Goal: Task Accomplishment & Management: Use online tool/utility

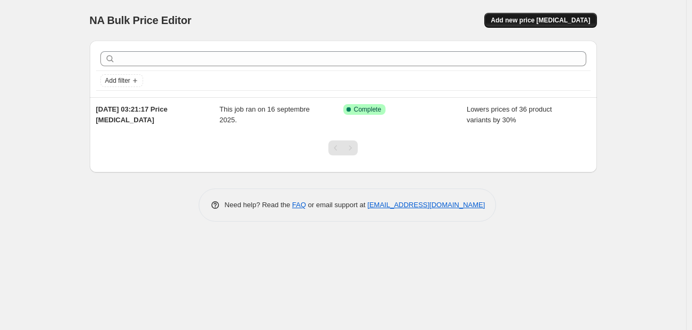
click at [543, 19] on span "Add new price [MEDICAL_DATA]" at bounding box center [540, 20] width 99 height 9
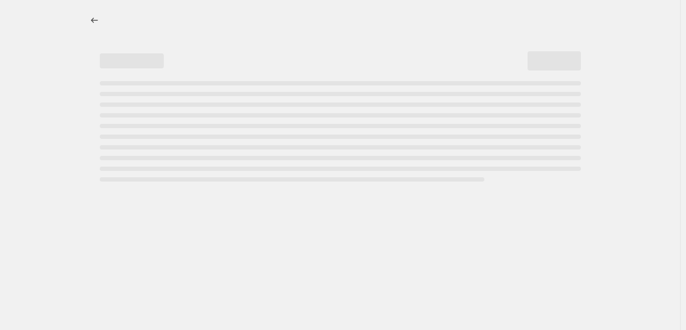
select select "percentage"
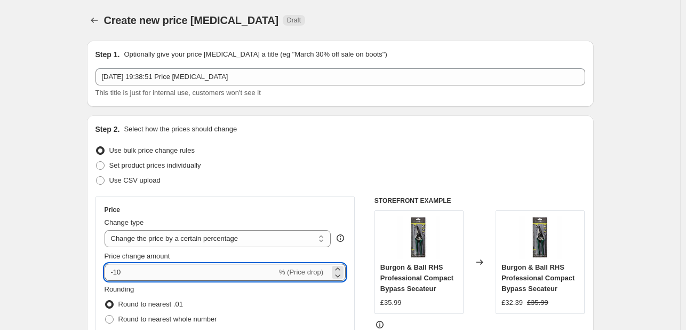
click at [139, 266] on input "-10" at bounding box center [191, 272] width 172 height 17
type input "-1"
type input "-30"
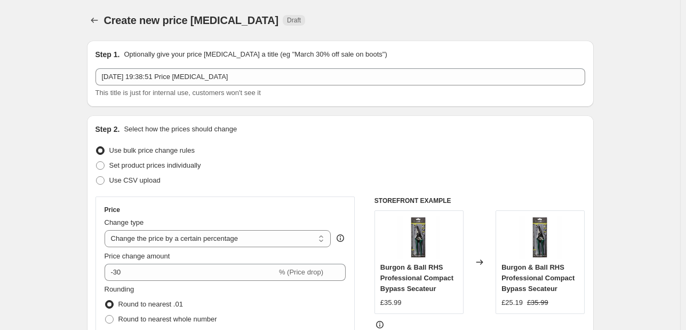
click at [258, 206] on div "Price" at bounding box center [226, 210] width 242 height 9
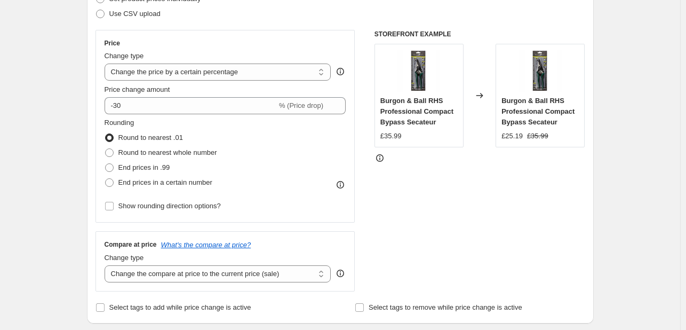
scroll to position [159, 0]
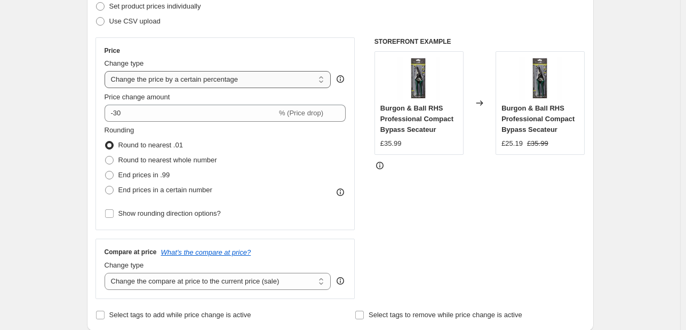
click at [184, 80] on select "Change the price to a certain amount Change the price by a certain amount Chang…" at bounding box center [218, 79] width 227 height 17
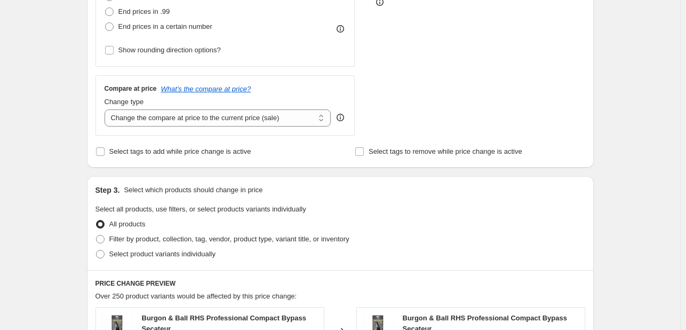
scroll to position [322, 0]
click at [109, 246] on label "Filter by product, collection, tag, vendor, product type, variant title, or inv…" at bounding box center [223, 239] width 254 height 15
click at [97, 236] on input "Filter by product, collection, tag, vendor, product type, variant title, or inv…" at bounding box center [96, 235] width 1 height 1
radio input "true"
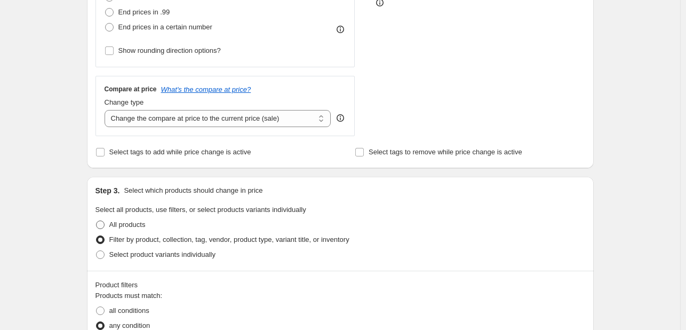
click at [104, 225] on span at bounding box center [100, 224] width 9 height 9
click at [97, 221] on input "All products" at bounding box center [96, 220] width 1 height 1
radio input "true"
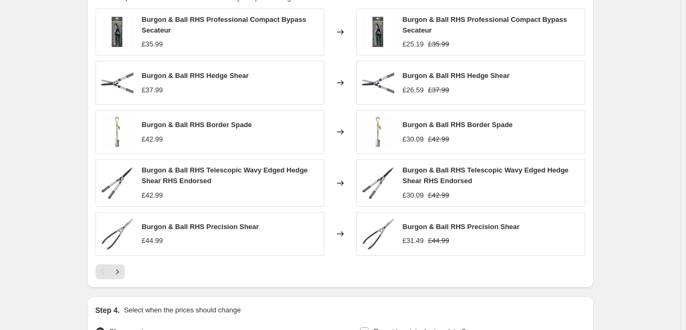
scroll to position [743, 0]
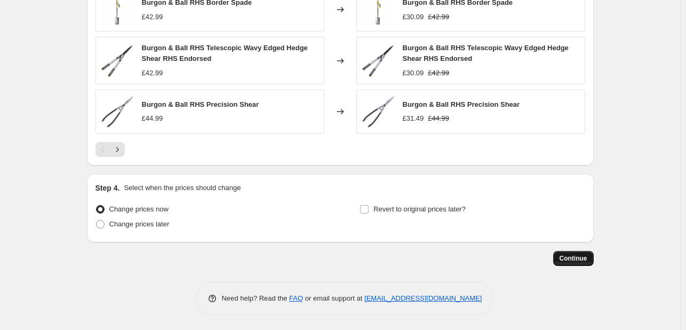
click at [584, 260] on span "Continue" at bounding box center [574, 258] width 28 height 9
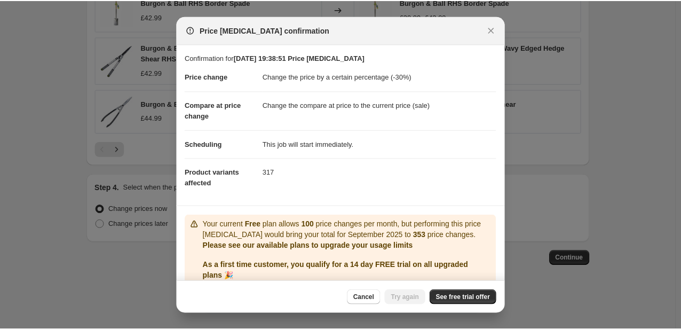
scroll to position [42, 0]
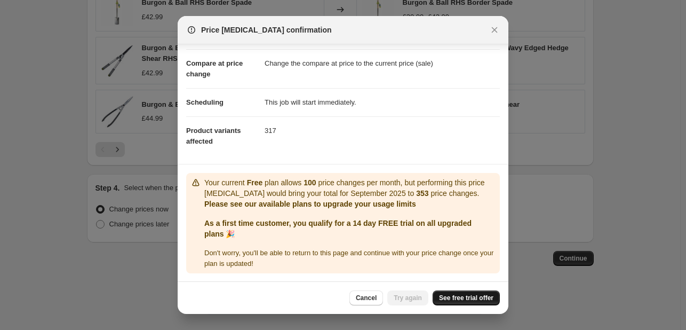
click at [465, 297] on span "See free trial offer" at bounding box center [466, 298] width 54 height 9
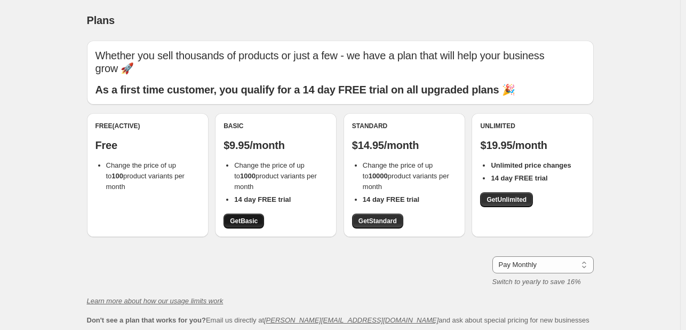
click at [242, 217] on span "Get Basic" at bounding box center [244, 221] width 28 height 9
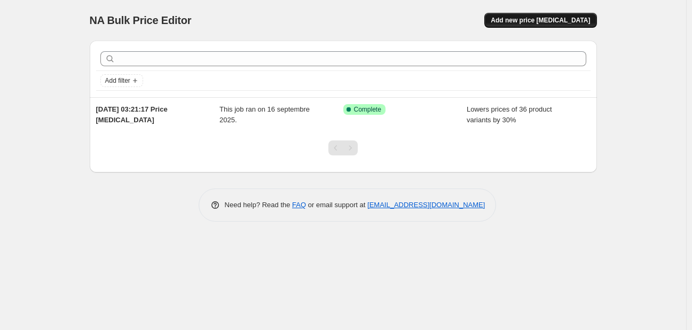
click at [542, 19] on span "Add new price [MEDICAL_DATA]" at bounding box center [540, 20] width 99 height 9
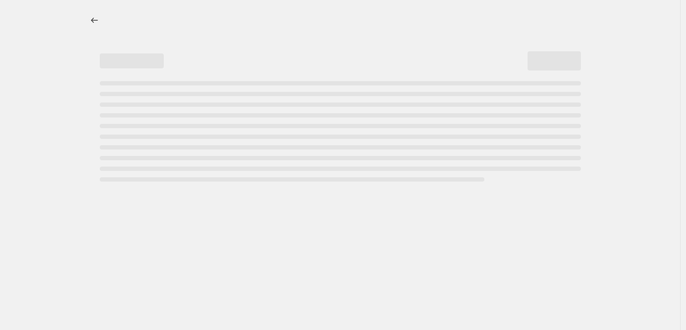
select select "percentage"
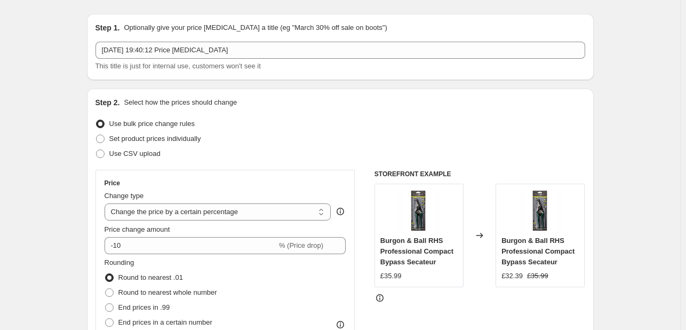
scroll to position [33, 0]
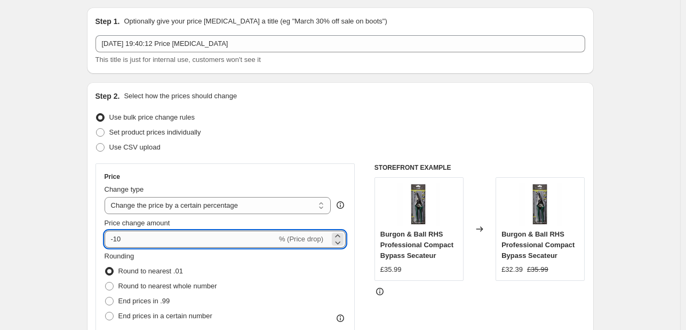
click at [128, 238] on input "-10" at bounding box center [191, 239] width 172 height 17
type input "-1"
type input "-73"
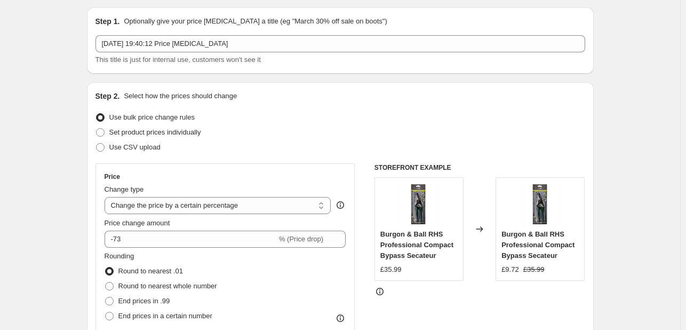
click at [278, 133] on div "Set product prices individually" at bounding box center [341, 132] width 490 height 15
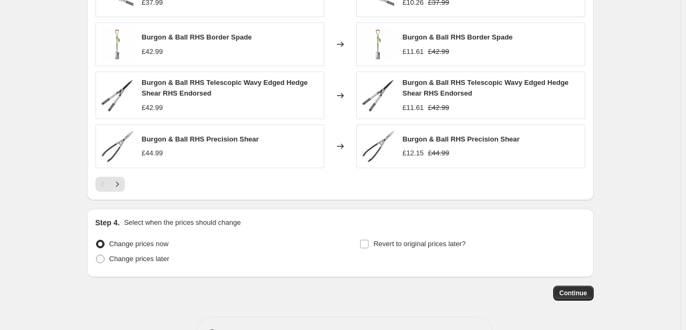
scroll to position [743, 0]
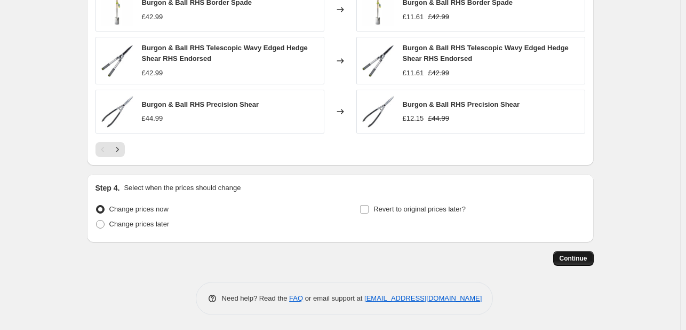
click at [575, 259] on span "Continue" at bounding box center [574, 258] width 28 height 9
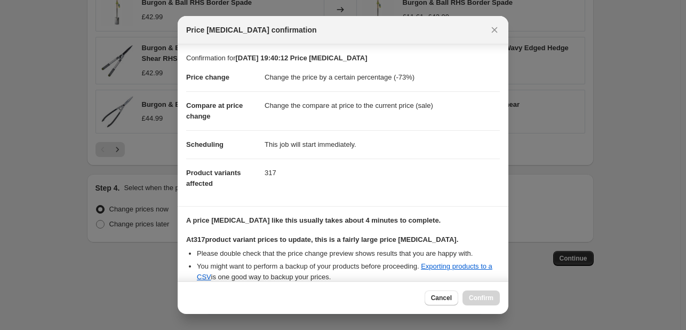
scroll to position [177, 0]
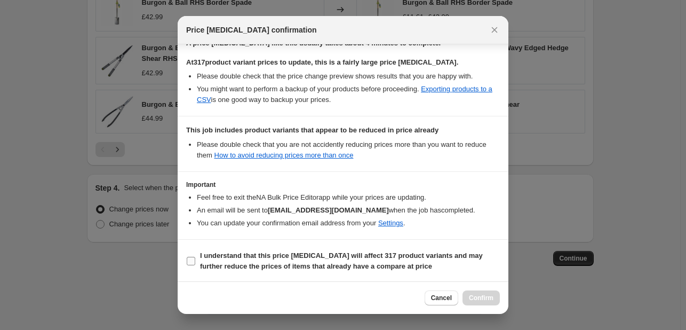
click at [192, 265] on label "I understand that this price [MEDICAL_DATA] will affect 317 product variants an…" at bounding box center [343, 261] width 314 height 26
click at [192, 265] on input "I understand that this price [MEDICAL_DATA] will affect 317 product variants an…" at bounding box center [191, 261] width 9 height 9
checkbox input "true"
click at [474, 298] on span "Confirm" at bounding box center [481, 298] width 25 height 9
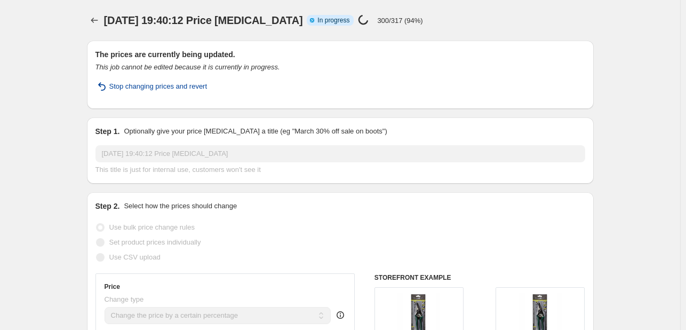
click at [136, 87] on span "Stop changing prices and revert" at bounding box center [158, 86] width 98 height 11
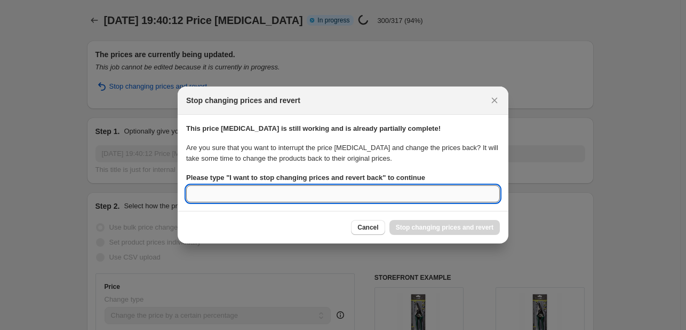
click at [313, 195] on input "Please type " I want to stop changing prices and revert back " to continue" at bounding box center [343, 193] width 314 height 17
type input "fake"
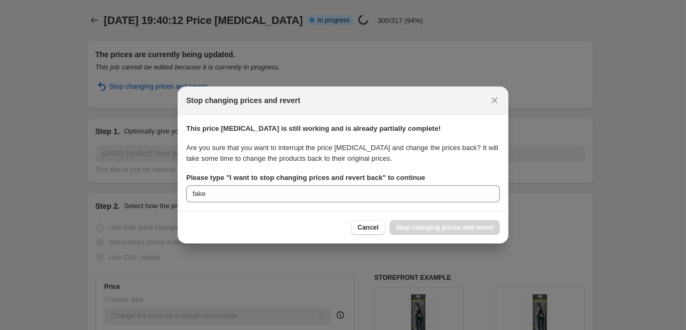
click at [415, 208] on section "This price change job is still working and is already partially complete! Are y…" at bounding box center [343, 163] width 331 height 96
click at [414, 223] on div "Cancel Stop changing prices and revert" at bounding box center [425, 227] width 149 height 15
click at [494, 94] on button "Close" at bounding box center [494, 100] width 15 height 15
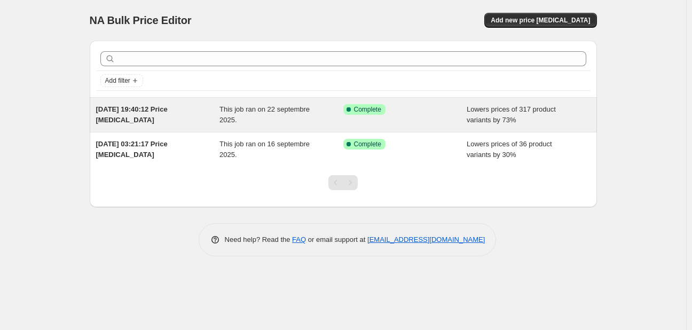
click at [497, 117] on span "Lowers prices of 317 product variants by 73%" at bounding box center [511, 114] width 89 height 19
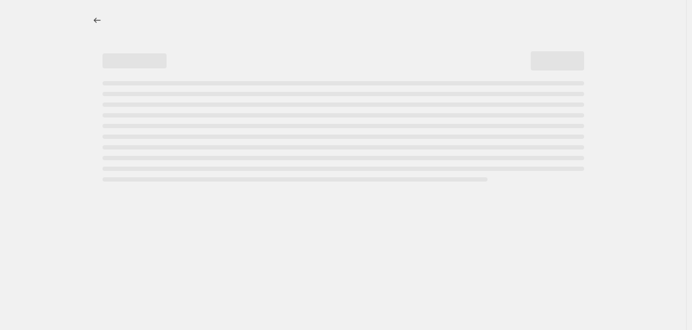
select select "percentage"
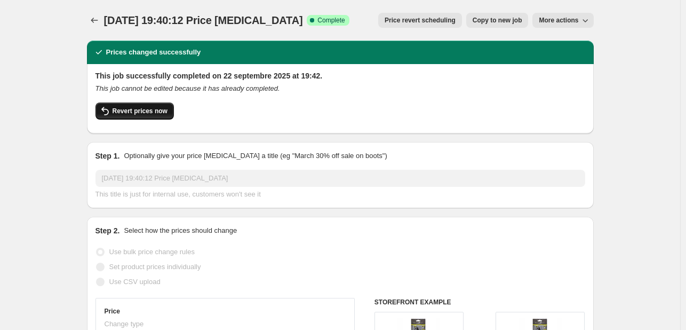
click at [139, 112] on span "Revert prices now" at bounding box center [140, 111] width 55 height 9
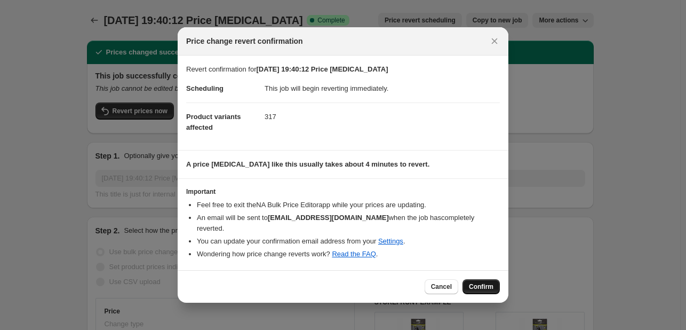
click at [487, 282] on span "Confirm" at bounding box center [481, 286] width 25 height 9
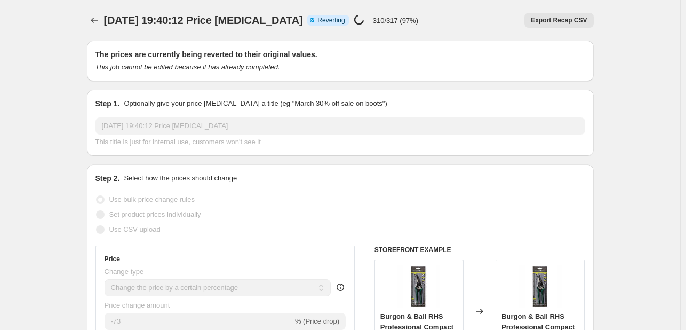
select select "percentage"
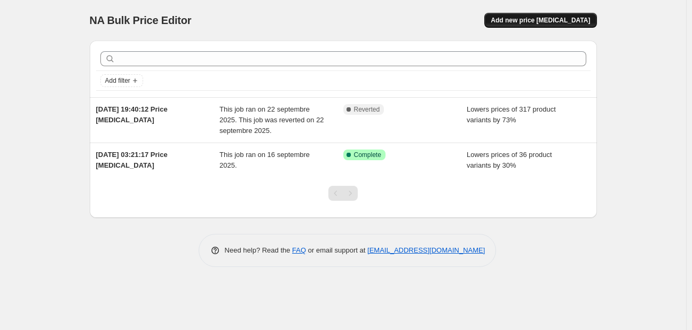
click at [562, 20] on span "Add new price [MEDICAL_DATA]" at bounding box center [540, 20] width 99 height 9
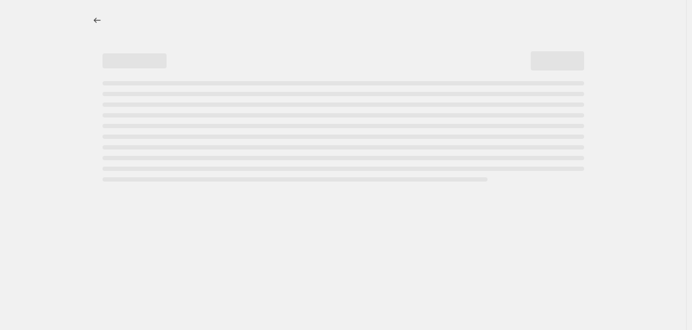
select select "percentage"
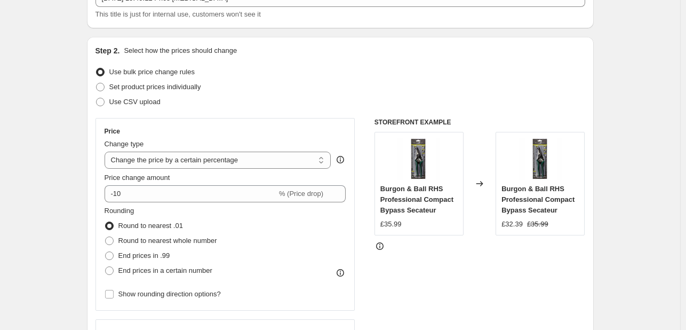
scroll to position [79, 0]
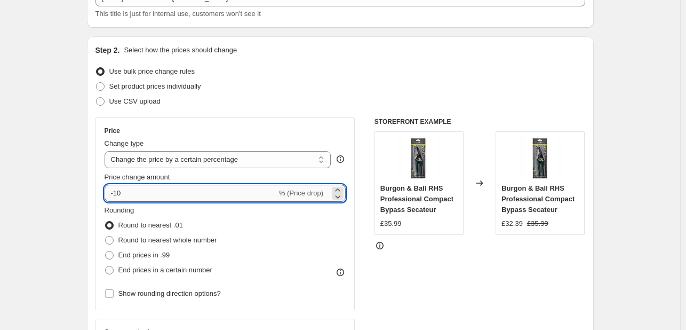
click at [139, 193] on input "-10" at bounding box center [191, 193] width 172 height 17
type input "-1"
type input "-30"
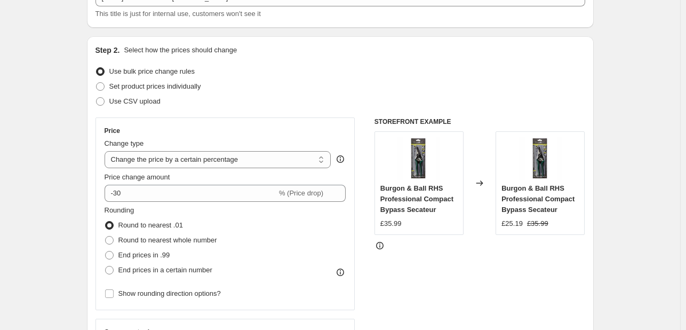
click at [248, 108] on div "Use CSV upload" at bounding box center [341, 101] width 490 height 15
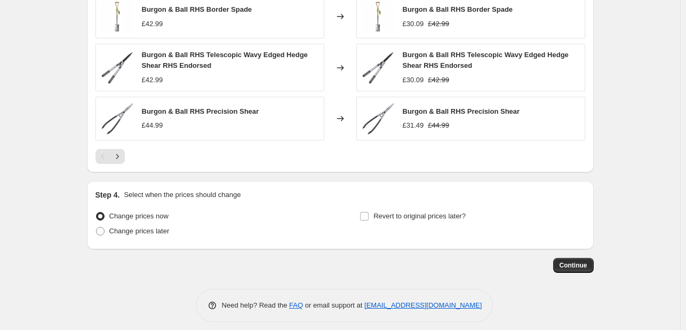
scroll to position [743, 0]
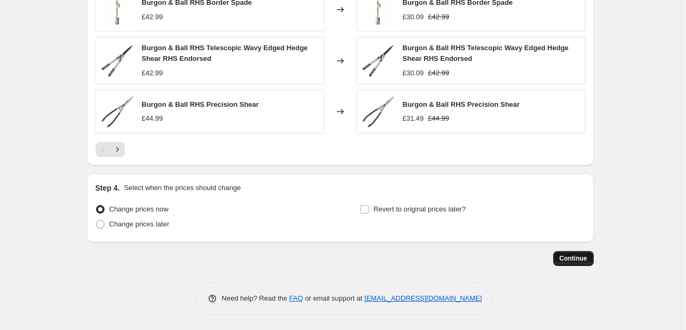
click at [581, 255] on span "Continue" at bounding box center [574, 258] width 28 height 9
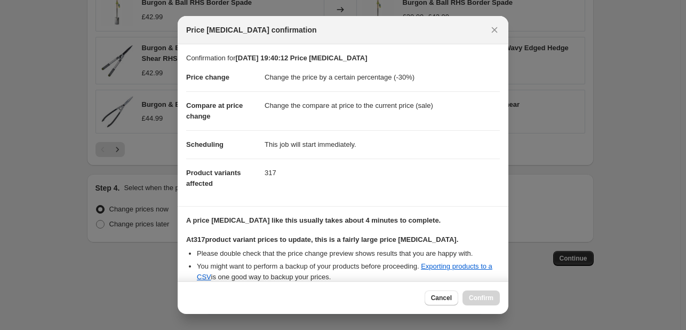
scroll to position [177, 0]
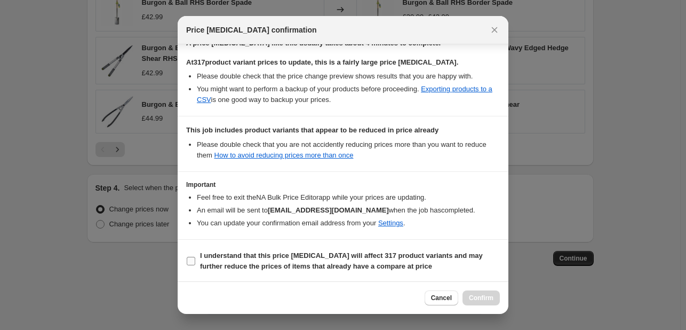
click at [193, 260] on input "I understand that this price [MEDICAL_DATA] will affect 317 product variants an…" at bounding box center [191, 261] width 9 height 9
checkbox input "true"
click at [487, 296] on span "Confirm" at bounding box center [481, 298] width 25 height 9
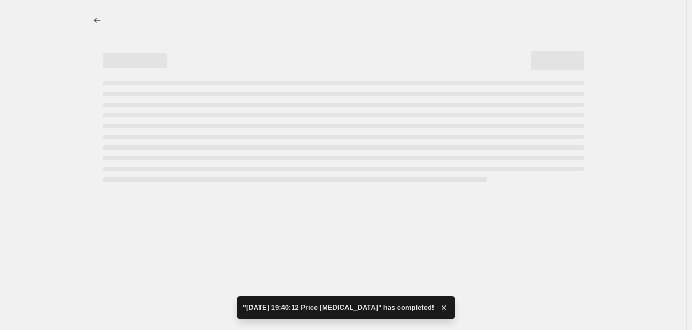
select select "percentage"
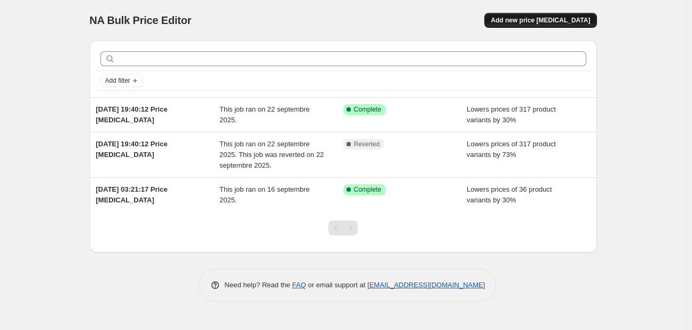
click at [539, 21] on span "Add new price [MEDICAL_DATA]" at bounding box center [540, 20] width 99 height 9
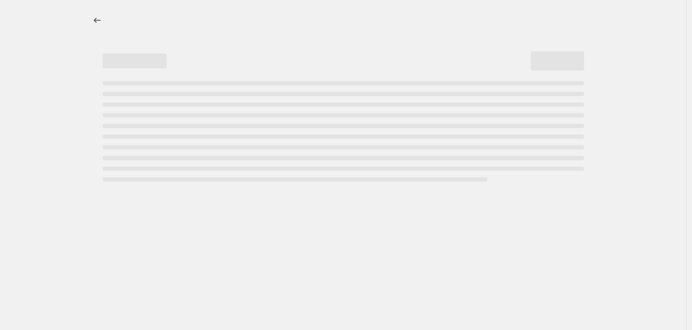
select select "percentage"
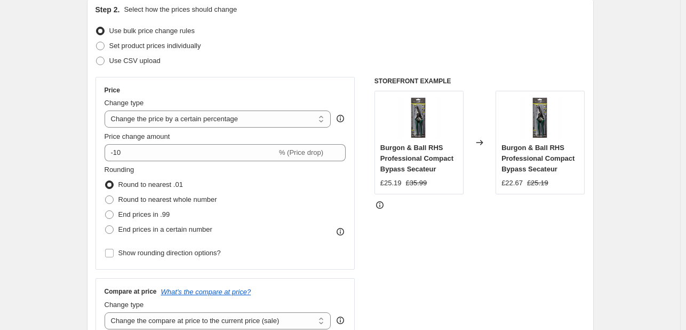
scroll to position [122, 0]
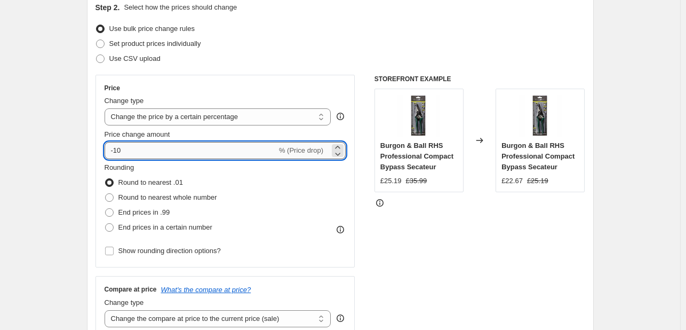
click at [148, 151] on input "-10" at bounding box center [191, 150] width 172 height 17
type input "-1"
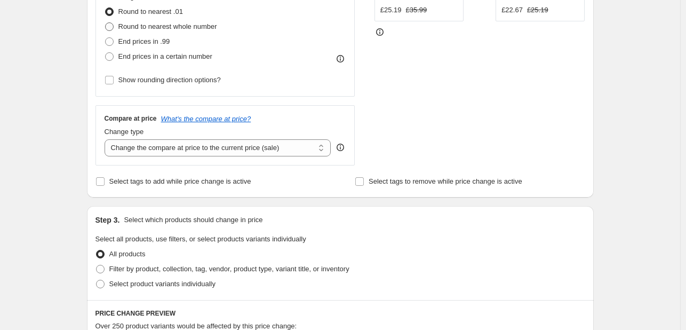
scroll to position [295, 0]
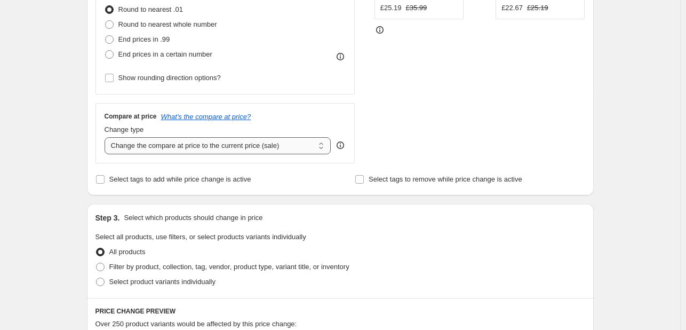
type input "-30"
click at [158, 147] on select "Change the compare at price to the current price (sale) Change the compare at p…" at bounding box center [218, 145] width 227 height 17
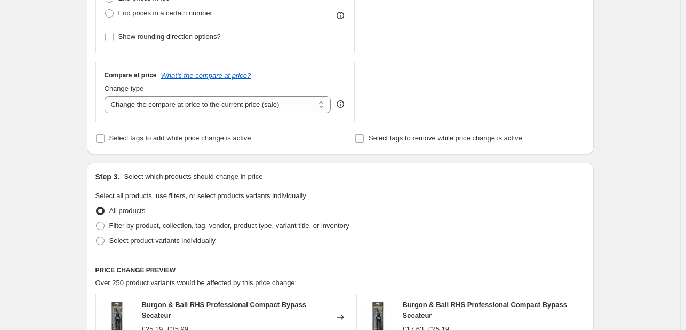
scroll to position [335, 0]
click at [108, 227] on label "Filter by product, collection, tag, vendor, product type, variant title, or inv…" at bounding box center [223, 226] width 254 height 15
click at [97, 223] on input "Filter by product, collection, tag, vendor, product type, variant title, or inv…" at bounding box center [96, 222] width 1 height 1
radio input "true"
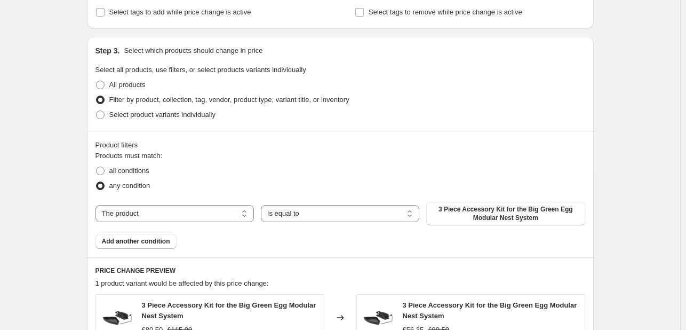
scroll to position [465, 0]
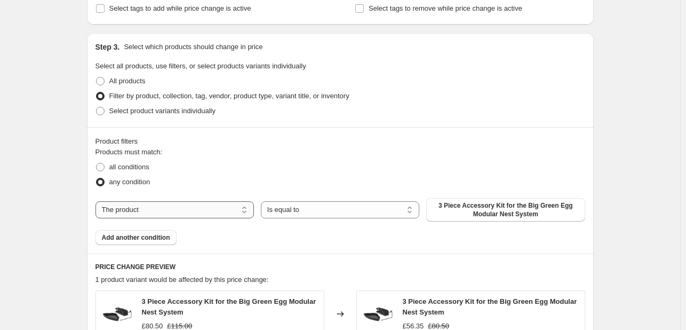
click at [214, 206] on select "The product The product's collection The product's tag The product's vendor The…" at bounding box center [175, 209] width 159 height 17
select select "collection"
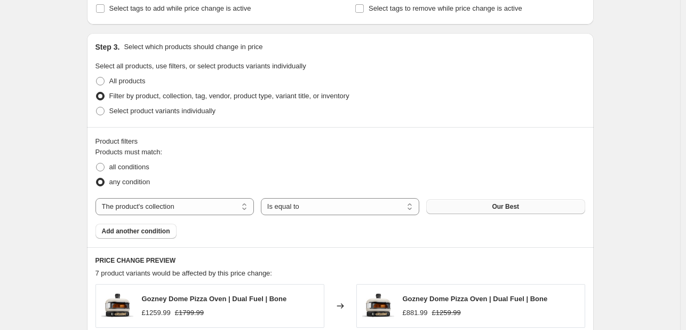
click at [495, 201] on button "Our Best" at bounding box center [506, 206] width 159 height 15
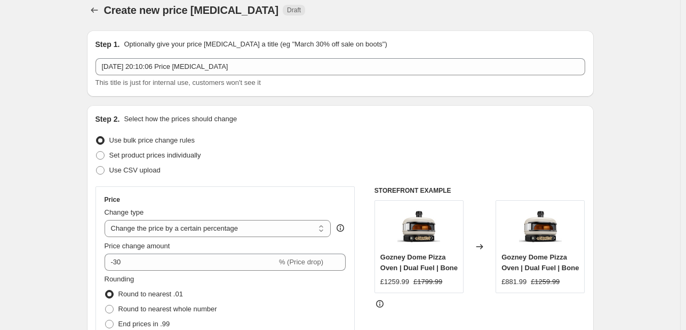
scroll to position [0, 0]
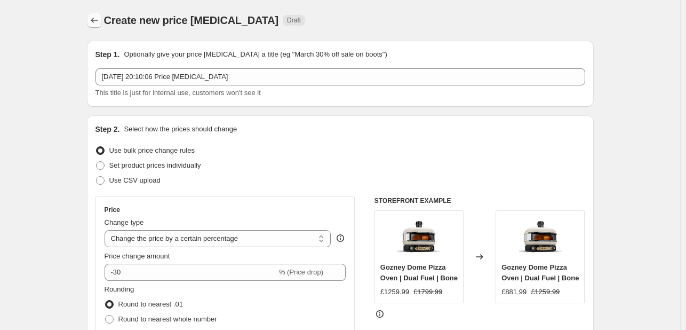
click at [90, 15] on button "Price change jobs" at bounding box center [94, 20] width 15 height 15
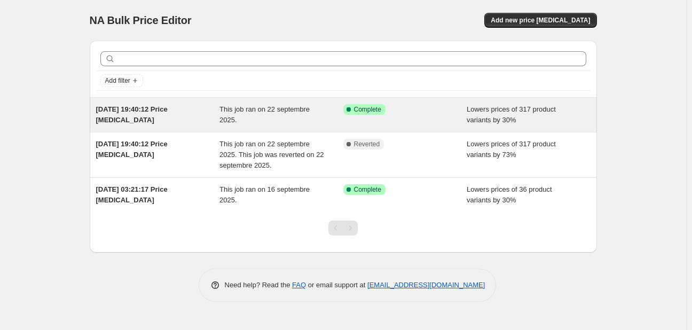
click at [431, 104] on div "Success Complete Complete" at bounding box center [397, 109] width 108 height 11
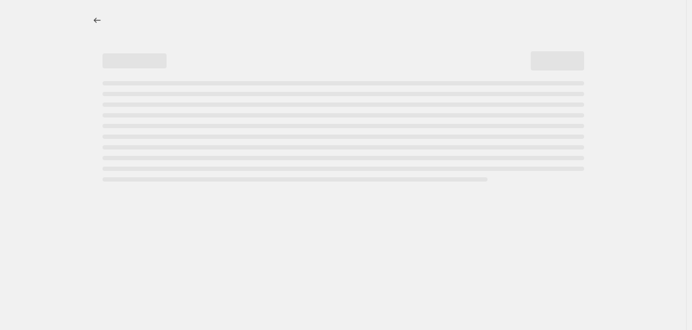
select select "percentage"
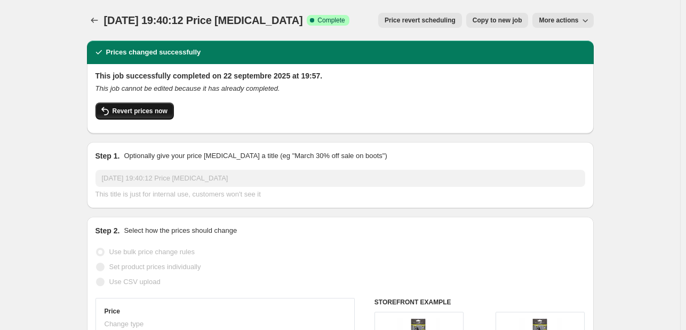
click at [116, 105] on button "Revert prices now" at bounding box center [135, 110] width 78 height 17
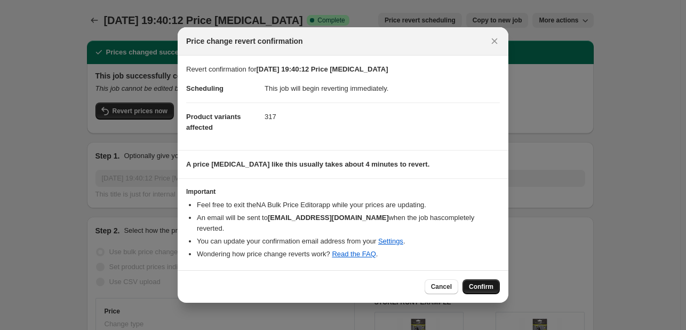
click at [488, 279] on button "Confirm" at bounding box center [481, 286] width 37 height 15
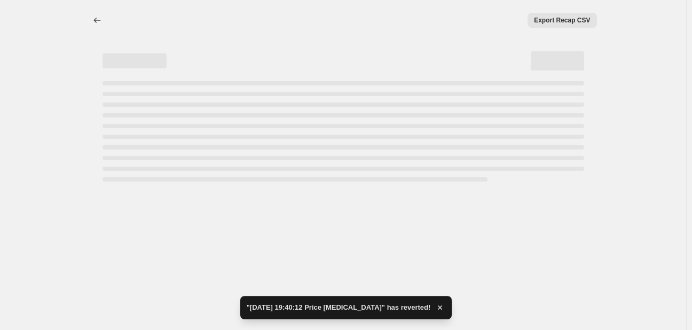
select select "percentage"
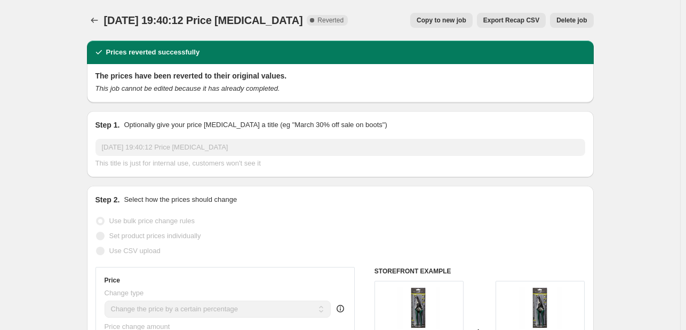
click at [94, 18] on icon "Price change jobs" at bounding box center [94, 20] width 11 height 11
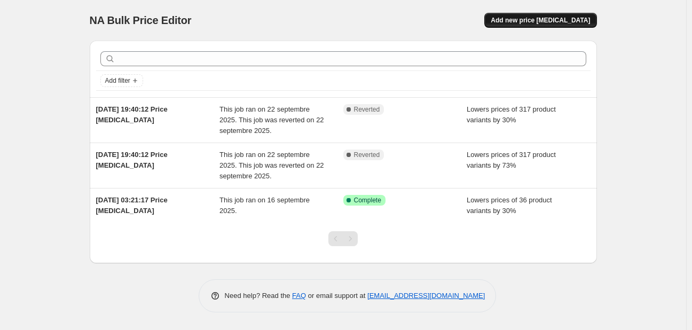
click at [519, 21] on span "Add new price [MEDICAL_DATA]" at bounding box center [540, 20] width 99 height 9
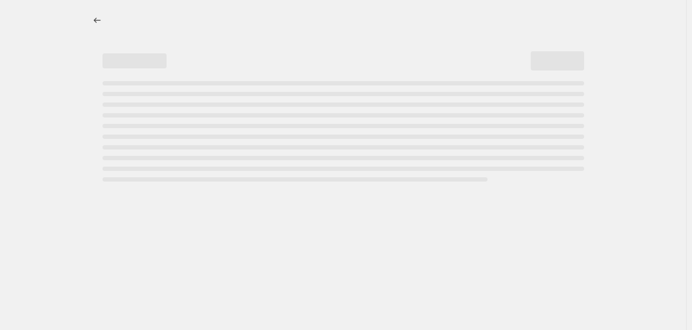
select select "percentage"
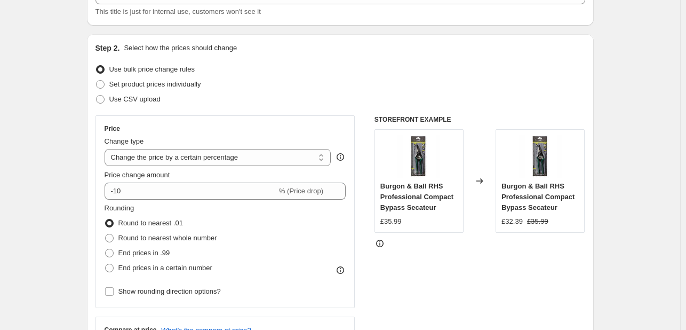
scroll to position [83, 0]
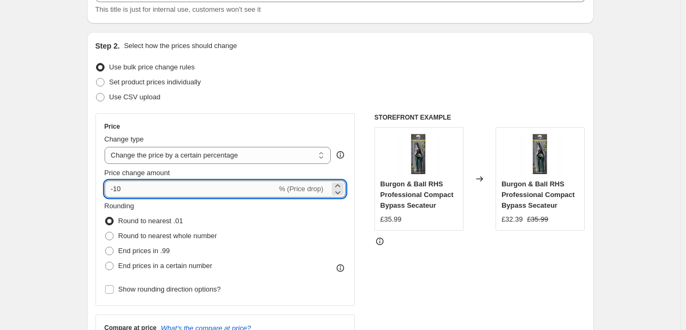
click at [186, 191] on input "-10" at bounding box center [191, 188] width 172 height 17
type input "-1"
type input "-30"
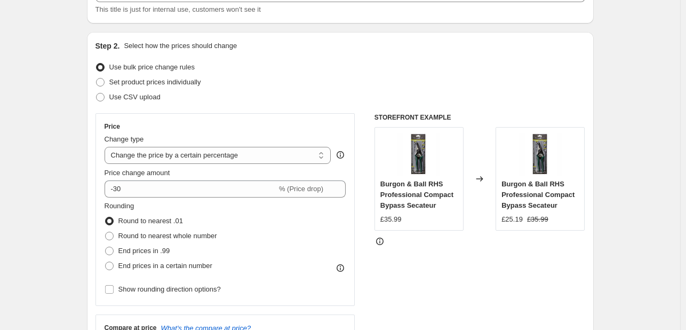
click at [312, 75] on div "Set product prices individually" at bounding box center [341, 82] width 490 height 15
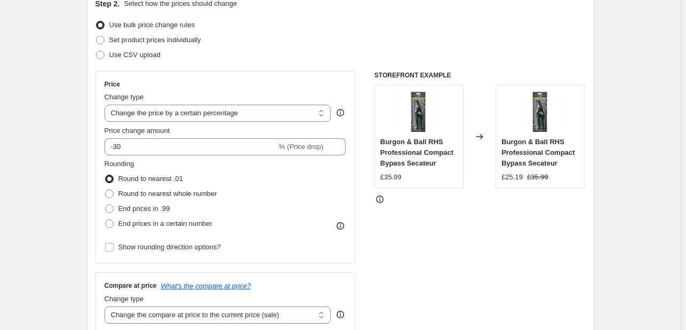
scroll to position [0, 0]
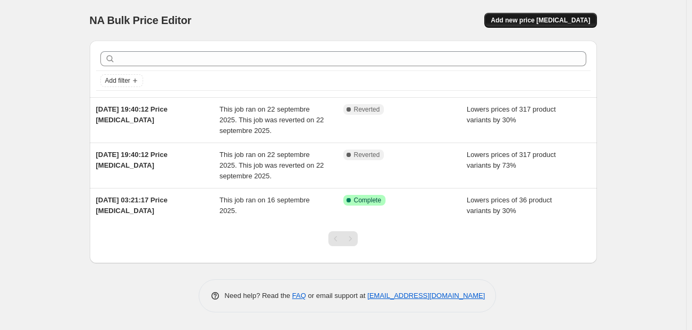
click at [545, 19] on span "Add new price [MEDICAL_DATA]" at bounding box center [540, 20] width 99 height 9
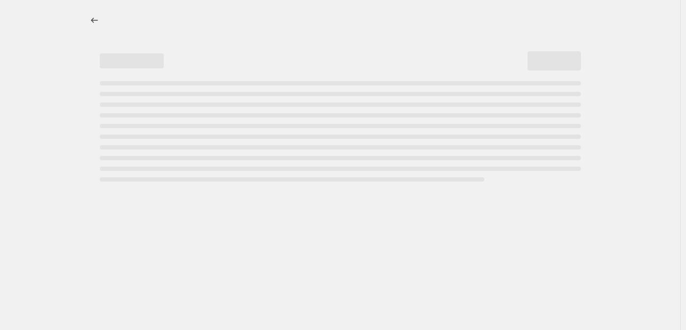
select select "percentage"
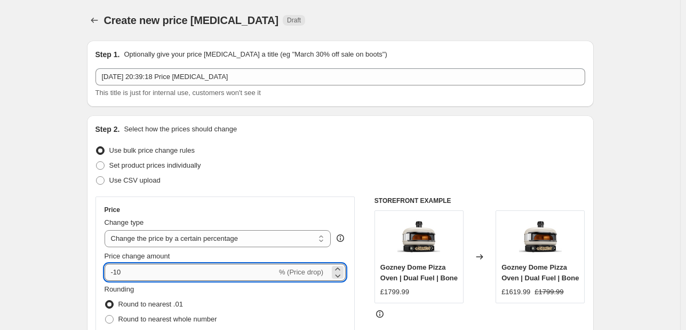
click at [152, 266] on input "-10" at bounding box center [191, 272] width 172 height 17
type input "-1"
type input "-30"
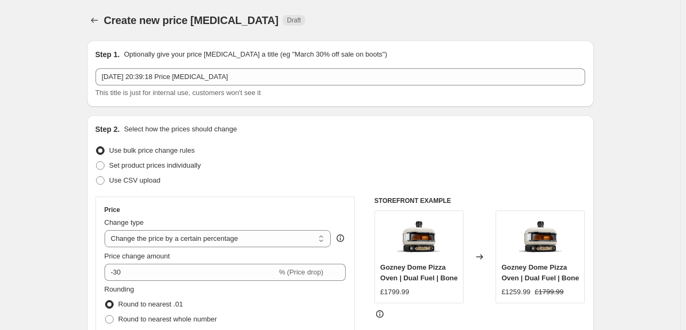
click at [303, 163] on div "Set product prices individually" at bounding box center [341, 165] width 490 height 15
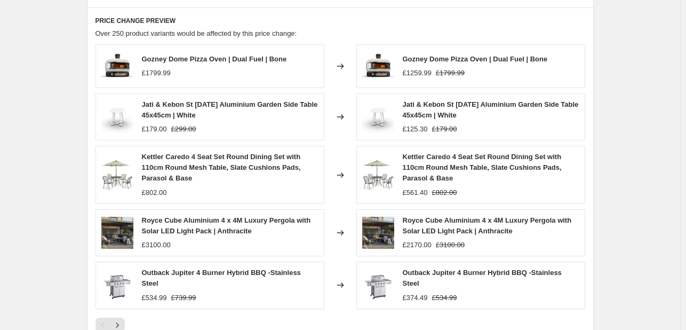
scroll to position [757, 0]
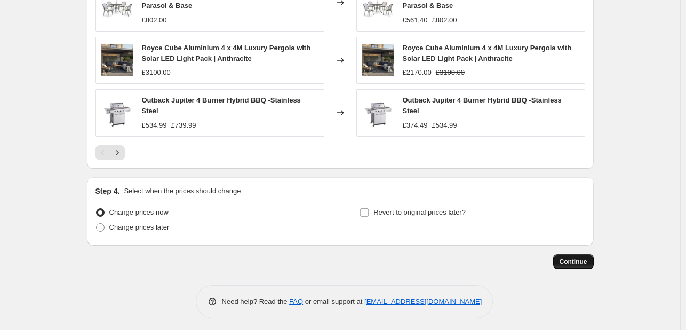
click at [580, 254] on button "Continue" at bounding box center [574, 261] width 41 height 15
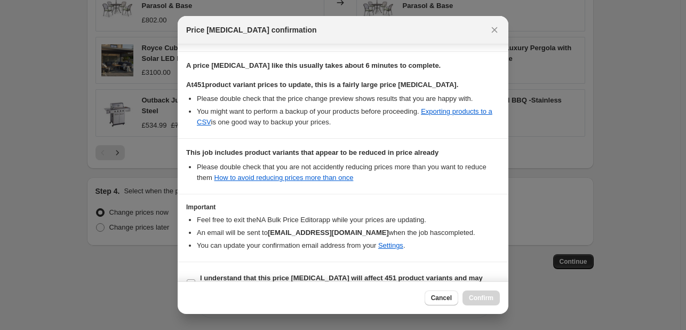
scroll to position [177, 0]
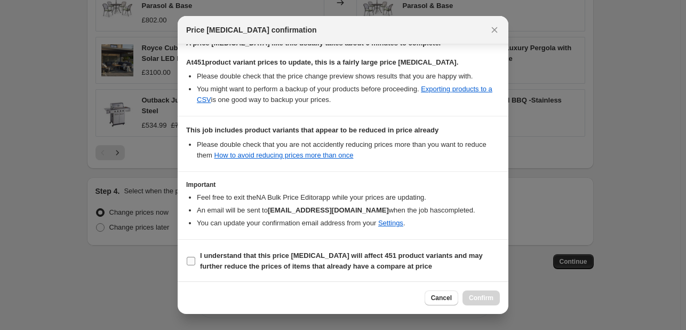
click at [192, 256] on span ":r24:" at bounding box center [191, 261] width 10 height 10
click at [192, 257] on input "I understand that this price change job will affect 451 product variants and ma…" at bounding box center [191, 261] width 9 height 9
checkbox input "true"
click at [476, 295] on span "Confirm" at bounding box center [481, 298] width 25 height 9
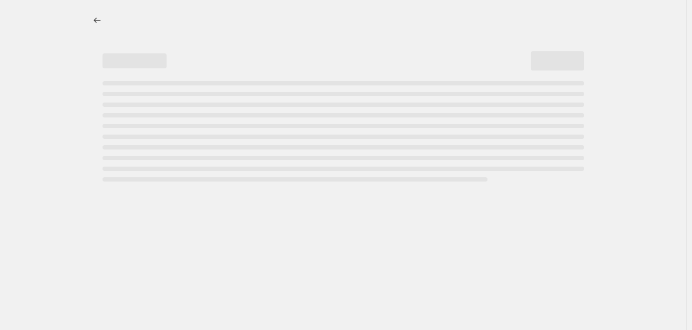
select select "percentage"
